Goal: Task Accomplishment & Management: Use online tool/utility

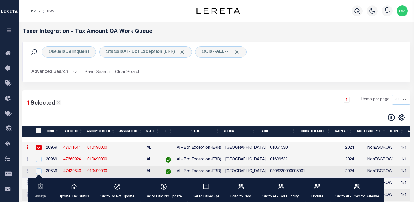
select select "200"
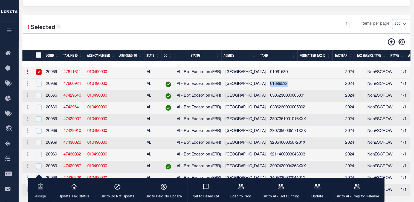
drag, startPoint x: 260, startPoint y: 88, endPoint x: 289, endPoint y: 85, distance: 29.1
click at [289, 85] on td "01689532" at bounding box center [288, 84] width 40 height 12
checkbox input "true"
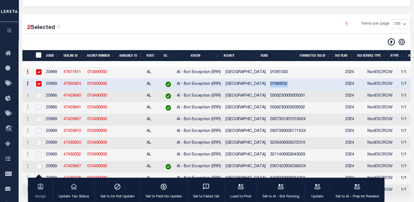
copy td "01689532"
click at [69, 84] on link "47660924" at bounding box center [72, 84] width 18 height 4
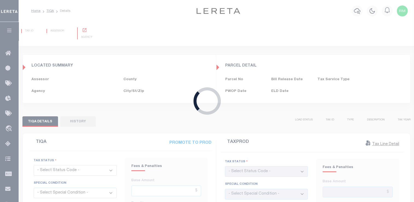
type input "[DATE]"
checkbox input "false"
type input "[DATE]"
checkbox input "false"
select select "OPN"
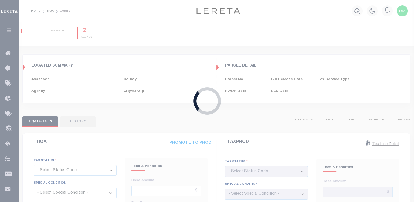
select select "OP2"
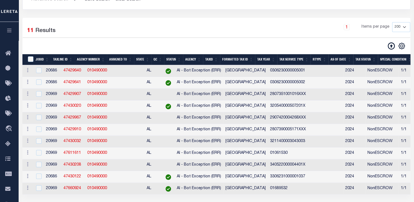
scroll to position [75, 0]
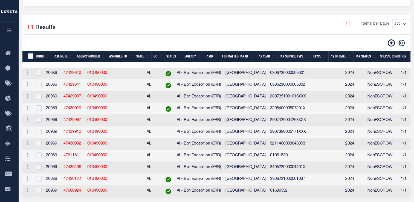
select select "200"
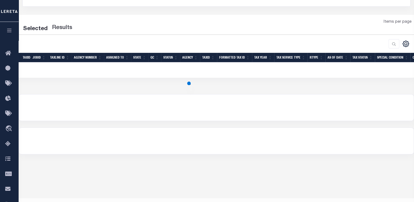
select select "200"
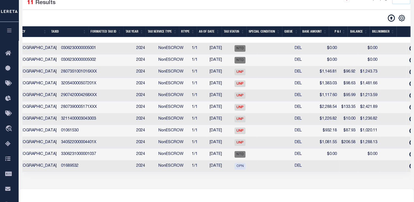
scroll to position [0, 209]
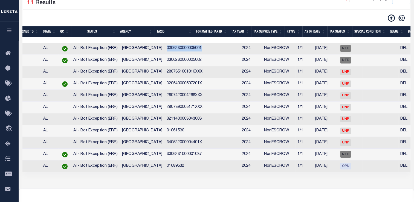
drag, startPoint x: 156, startPoint y: 49, endPoint x: 201, endPoint y: 45, distance: 45.0
click at [201, 45] on tr "ACTIONS View Detail Delete View in [GEOGRAPHIC_DATA] 20686 47429640 010490000 A…" at bounding box center [419, 49] width 1000 height 12
copy td "0306230000005001"
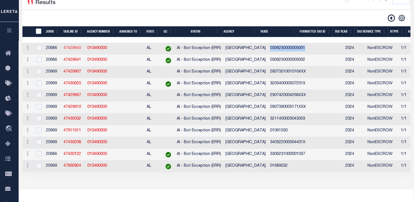
click at [69, 50] on link "47429640" at bounding box center [72, 48] width 18 height 4
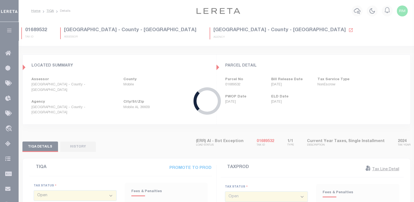
type input "[DATE]"
type input "$0"
type input "[DATE]"
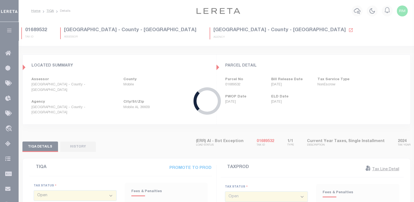
select select "NTD"
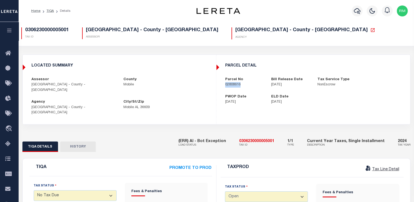
drag, startPoint x: 224, startPoint y: 85, endPoint x: 250, endPoint y: 84, distance: 26.9
click at [250, 84] on div "Parcel No 02808616" at bounding box center [244, 82] width 46 height 11
copy p "02808616"
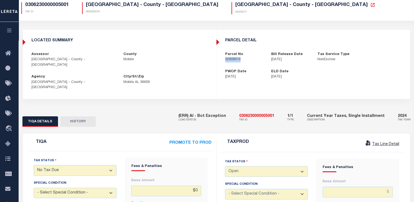
scroll to position [24, 0]
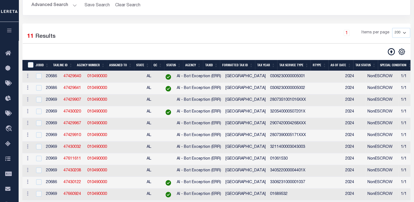
scroll to position [100, 0]
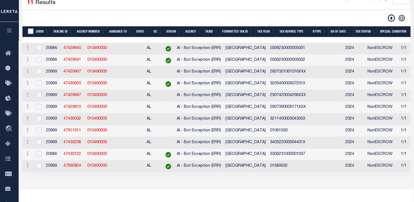
select select "200"
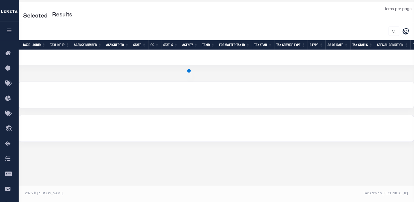
select select "200"
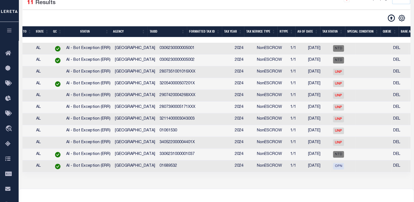
scroll to position [0, 62]
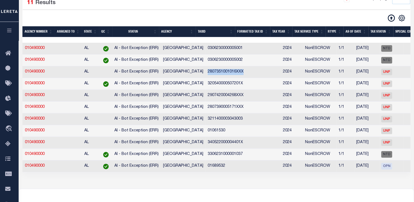
drag, startPoint x: 199, startPoint y: 73, endPoint x: 242, endPoint y: 77, distance: 43.4
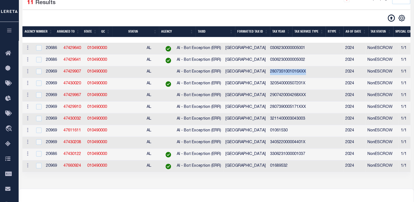
scroll to position [0, 0]
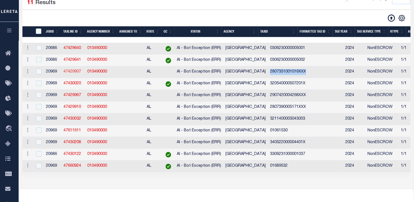
click at [69, 72] on link "47429907" at bounding box center [72, 72] width 18 height 4
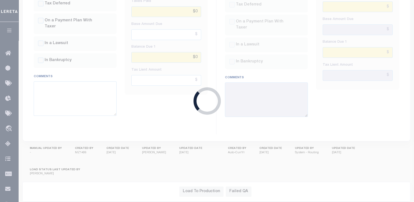
scroll to position [176, 0]
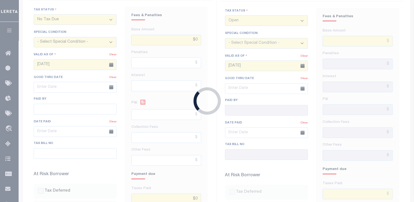
type input "[DATE]"
type input "$1,146.81"
type input "$96.92"
type input "$0"
type input "$1,243.73"
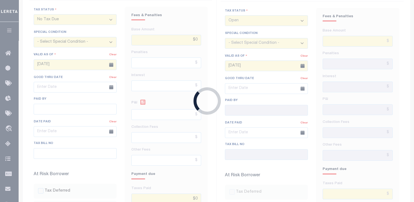
select select "20"
type input "[DATE]"
select select "UNP"
select select "DUE"
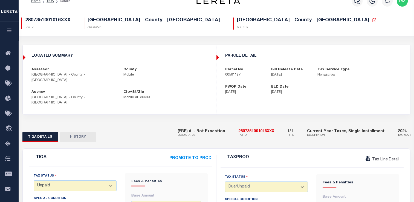
scroll to position [10, 0]
drag, startPoint x: 222, startPoint y: 76, endPoint x: 251, endPoint y: 77, distance: 29.5
click at [251, 77] on div "Parcel No 00561127" at bounding box center [244, 72] width 46 height 11
copy p "00561127"
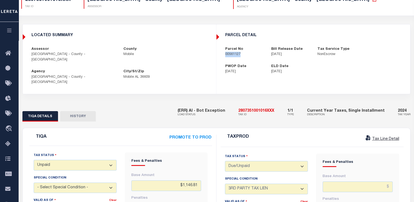
scroll to position [0, 0]
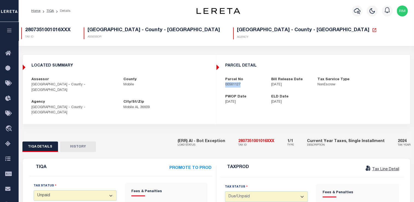
copy p "00561127"
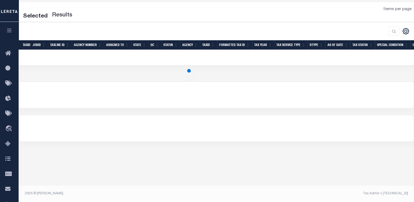
scroll to position [88, 0]
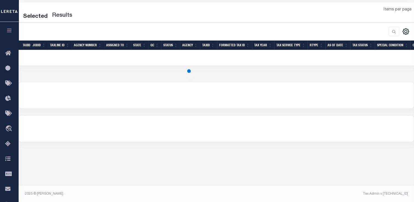
select select "200"
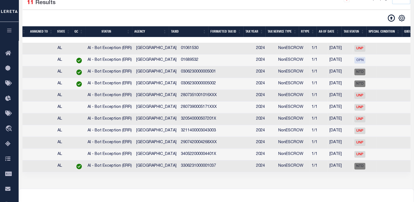
scroll to position [0, 90]
drag, startPoint x: 171, startPoint y: 145, endPoint x: 219, endPoint y: 146, distance: 47.9
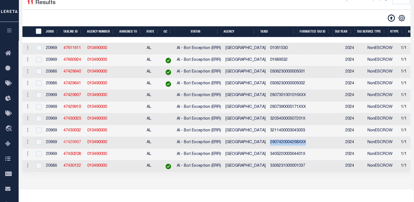
click at [69, 144] on link "47429967" at bounding box center [72, 142] width 18 height 4
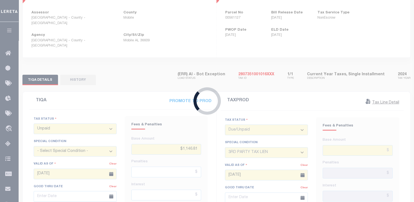
type input "$1,117.6"
type input "$95.99"
type input "$0"
type input "$1,213.59"
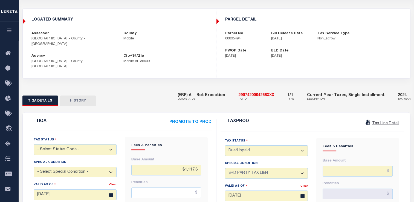
scroll to position [46, 0]
drag, startPoint x: 223, startPoint y: 40, endPoint x: 251, endPoint y: 40, distance: 28.4
click at [251, 40] on div "Parcel No 00835494" at bounding box center [244, 36] width 46 height 11
copy p "00835494"
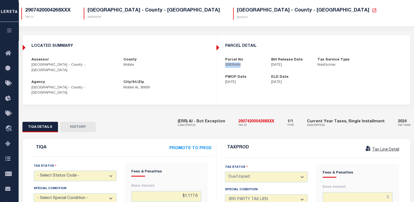
scroll to position [0, 0]
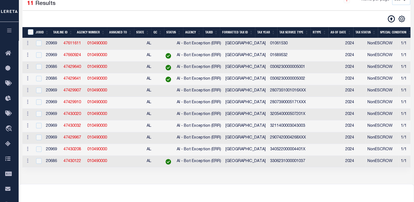
scroll to position [100, 0]
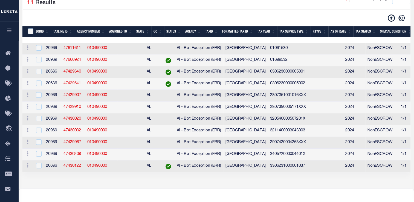
select select "200"
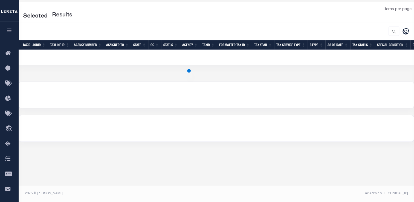
scroll to position [88, 0]
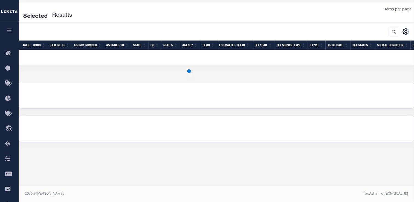
select select "200"
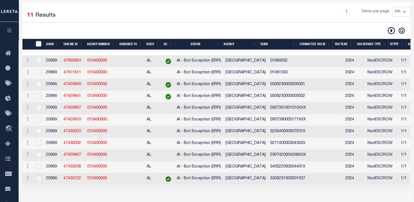
scroll to position [100, 0]
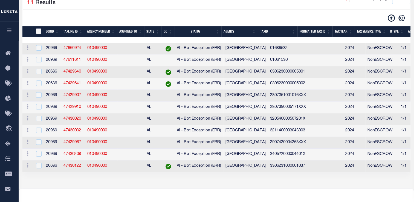
click at [39, 32] on input "TaxID" at bounding box center [38, 30] width 5 height 5
checkbox input "true"
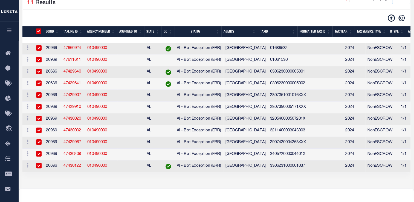
checkbox input "true"
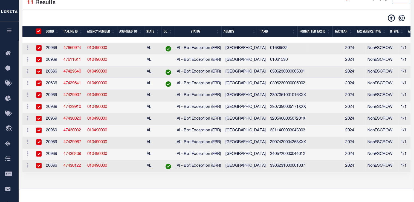
checkbox input "true"
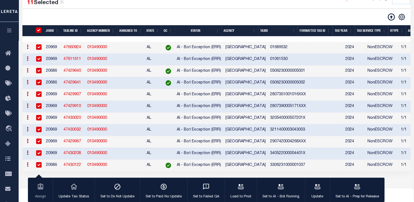
click at [343, 146] on td "2024" at bounding box center [354, 142] width 22 height 12
checkbox input "false"
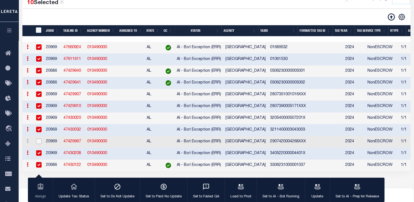
click at [37, 144] on input "checkbox" at bounding box center [38, 140] width 5 height 5
checkbox input "true"
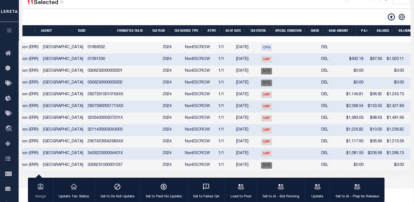
scroll to position [0, 0]
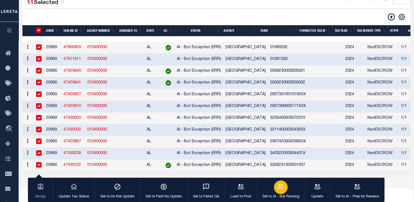
click at [278, 189] on icon "button" at bounding box center [280, 186] width 7 height 7
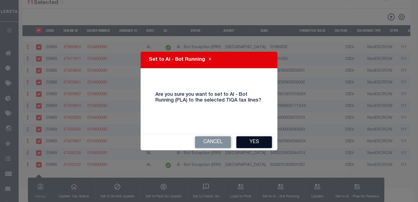
click at [251, 142] on button "Yes" at bounding box center [254, 142] width 36 height 12
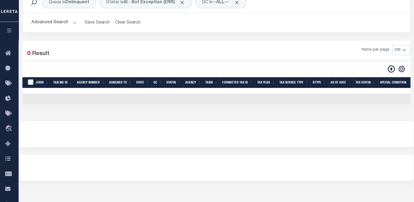
scroll to position [47, 0]
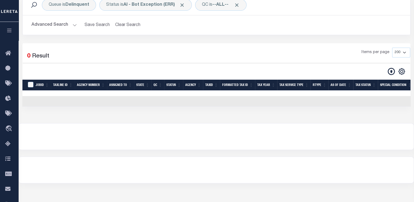
click at [64, 42] on div "Queue is Delinquent Status is AI - Bot Exception (ERR) QC is --ALL-- Search Adv…" at bounding box center [216, 19] width 396 height 49
click at [63, 25] on button "Advanced Search" at bounding box center [53, 25] width 45 height 11
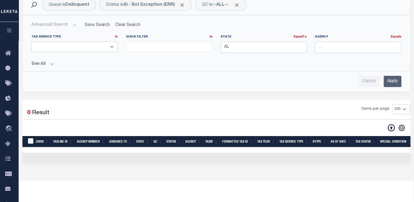
click at [392, 82] on input "Apply" at bounding box center [392, 81] width 18 height 11
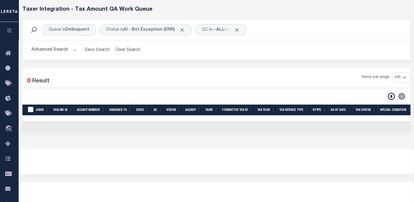
scroll to position [22, 0]
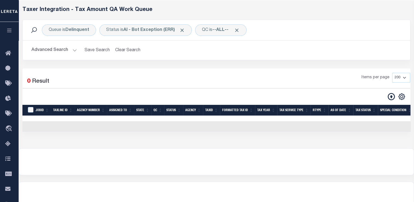
click at [69, 48] on button "Advanced Search" at bounding box center [53, 50] width 45 height 11
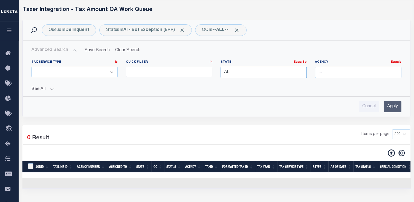
click at [253, 72] on input "AL" at bounding box center [263, 72] width 86 height 11
click at [389, 108] on input "Apply" at bounding box center [392, 106] width 18 height 11
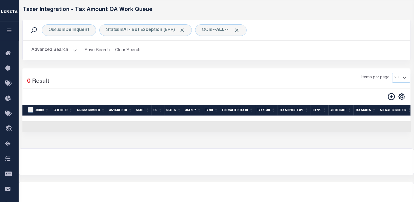
click at [69, 49] on button "Advanced Search" at bounding box center [53, 50] width 45 height 11
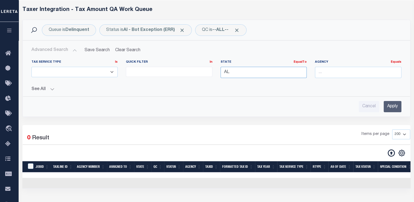
click at [258, 72] on input "AL" at bounding box center [263, 72] width 86 height 11
type input "A"
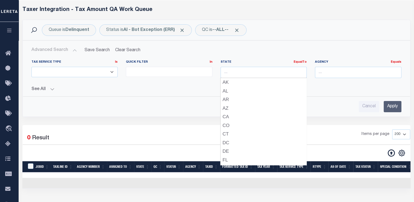
click at [390, 107] on input "Apply" at bounding box center [392, 106] width 18 height 11
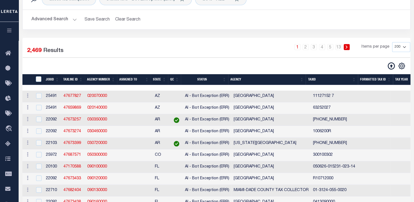
scroll to position [56, 0]
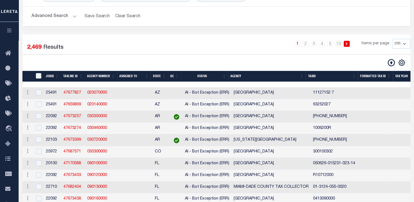
click at [164, 75] on th "State" at bounding box center [159, 76] width 17 height 11
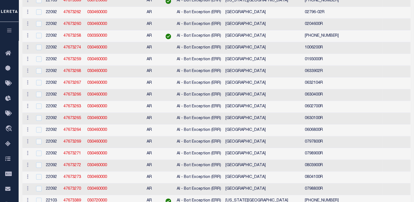
scroll to position [18, 0]
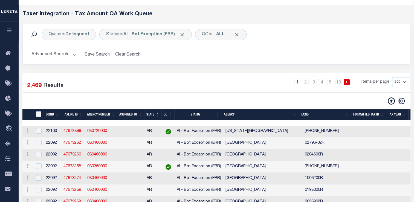
click at [69, 51] on button "Advanced Search" at bounding box center [53, 54] width 45 height 11
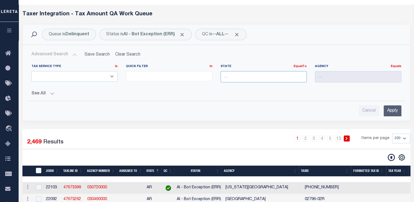
click at [283, 78] on input "text" at bounding box center [263, 76] width 86 height 11
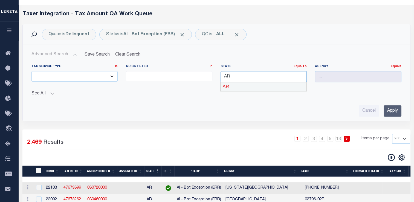
click at [287, 88] on div "AR" at bounding box center [263, 86] width 86 height 9
type input "AR"
click at [391, 111] on input "Apply" at bounding box center [392, 110] width 18 height 11
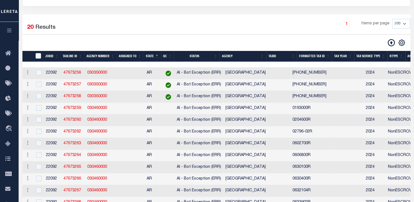
scroll to position [73, 0]
